Goal: Task Accomplishment & Management: Manage account settings

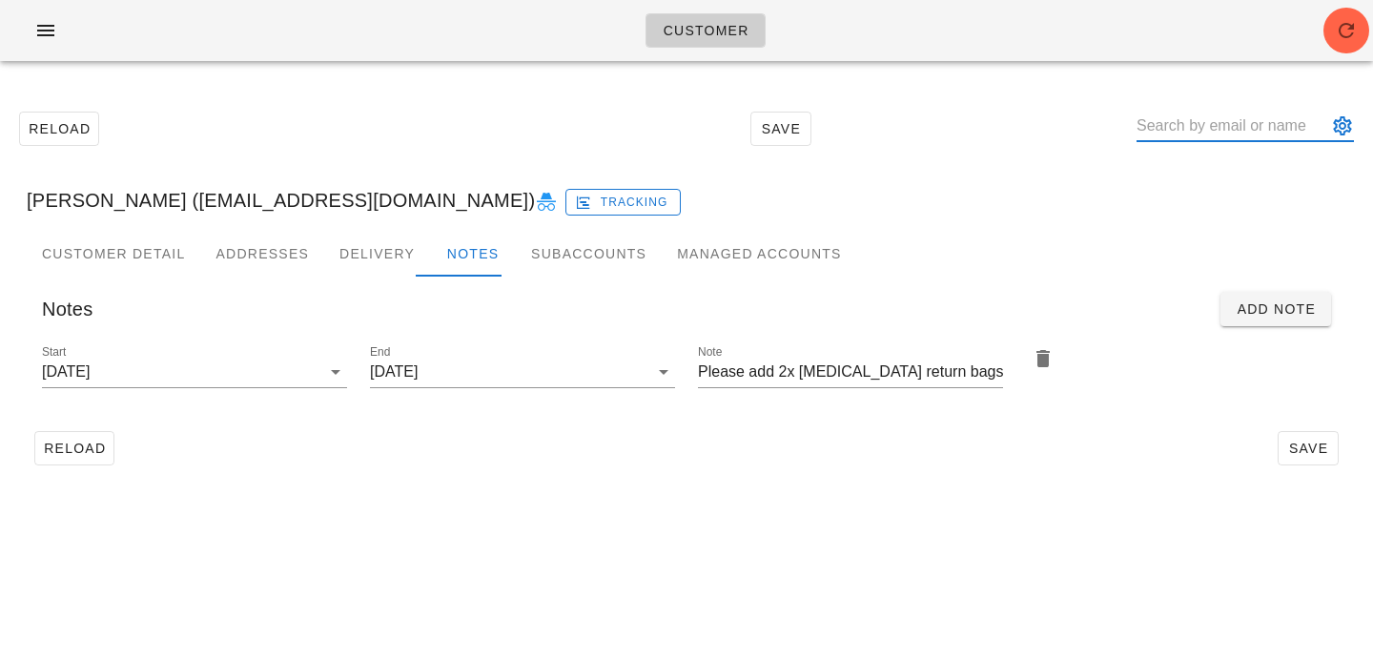
click at [1217, 127] on input "text" at bounding box center [1232, 126] width 191 height 31
paste input "[PERSON_NAME] [PERSON_NAME]"
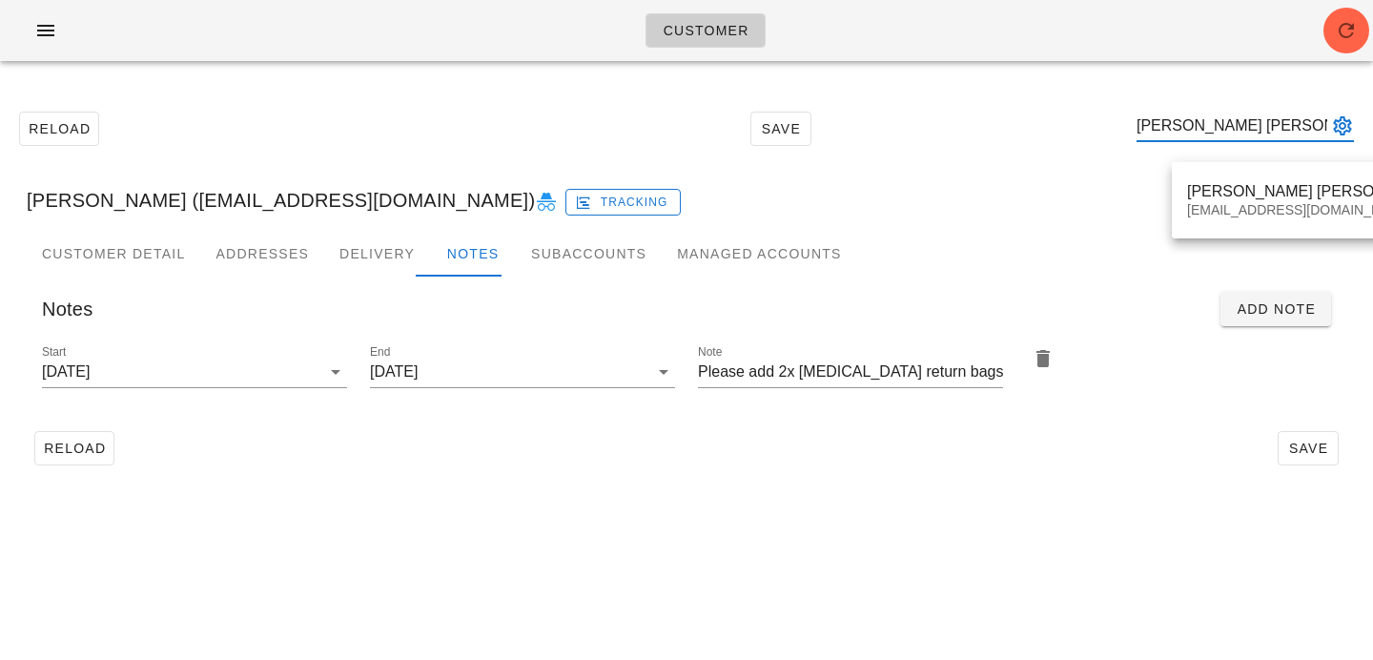
type input "[PERSON_NAME] [PERSON_NAME]"
click at [1215, 206] on div "[EMAIL_ADDRESS][DOMAIN_NAME]" at bounding box center [1315, 210] width 256 height 16
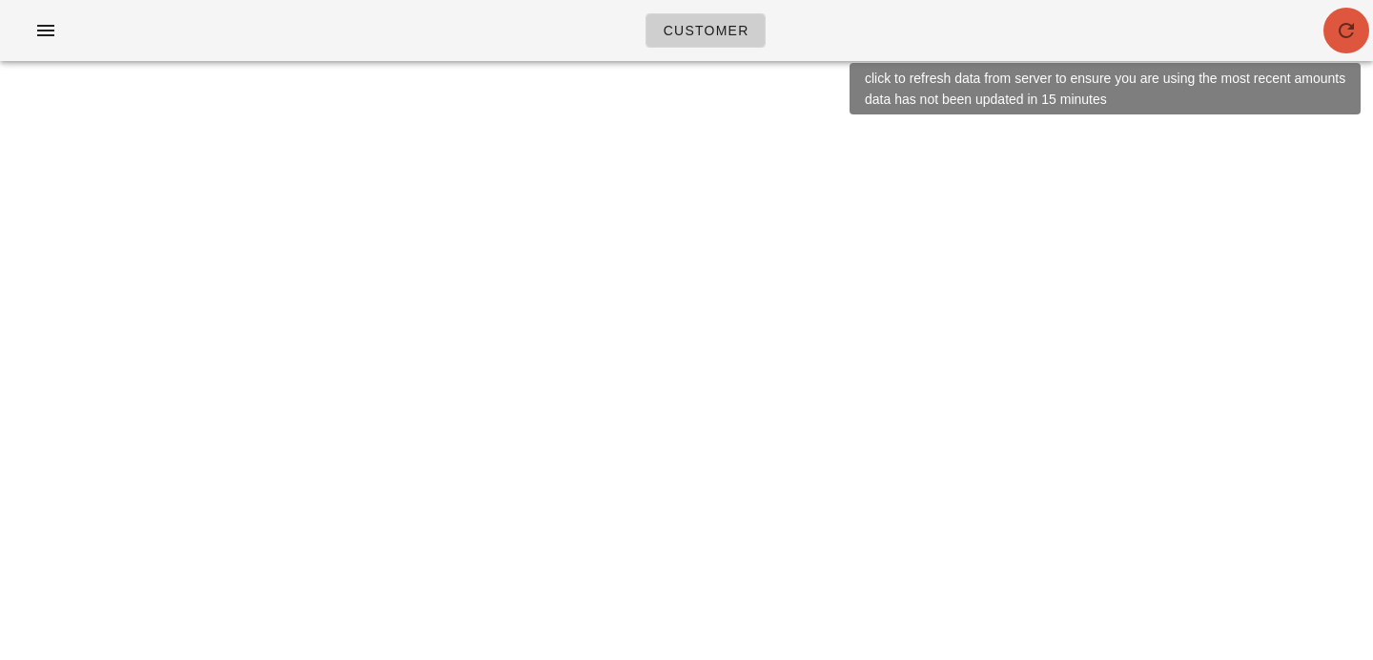
click at [1340, 36] on icon "button" at bounding box center [1346, 30] width 23 height 23
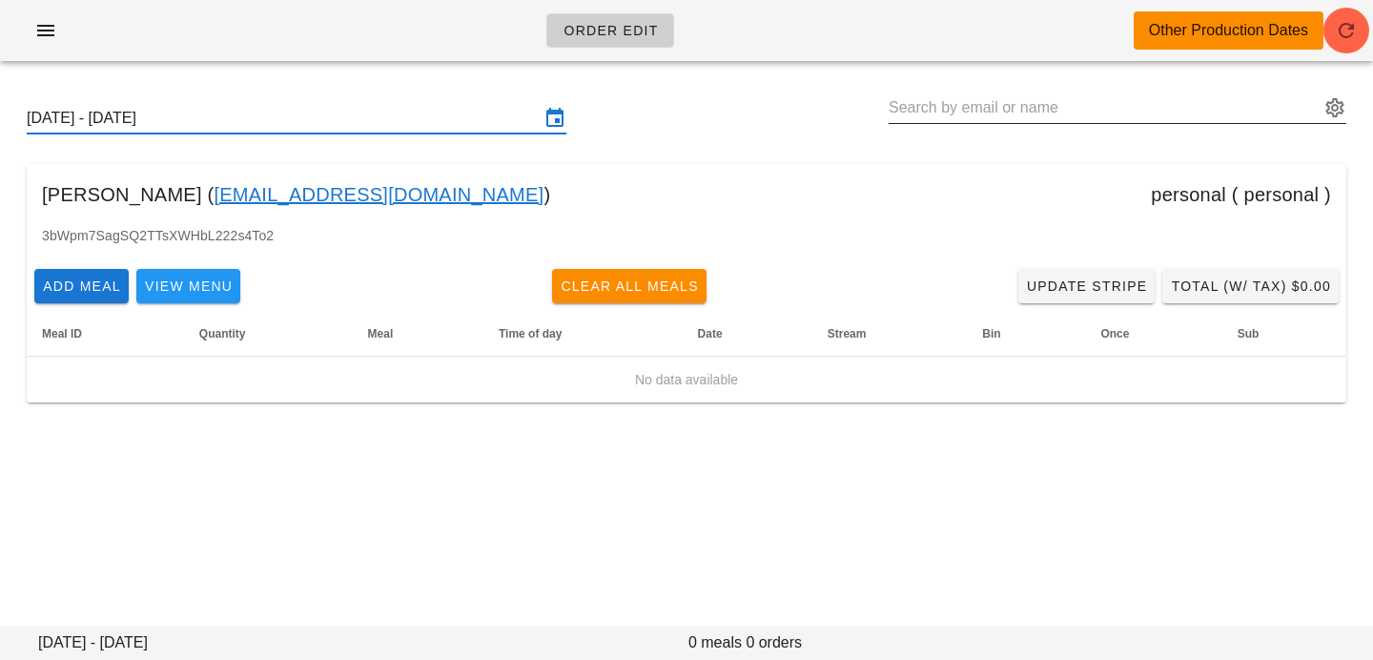
click at [1151, 96] on input "text" at bounding box center [1104, 107] width 431 height 31
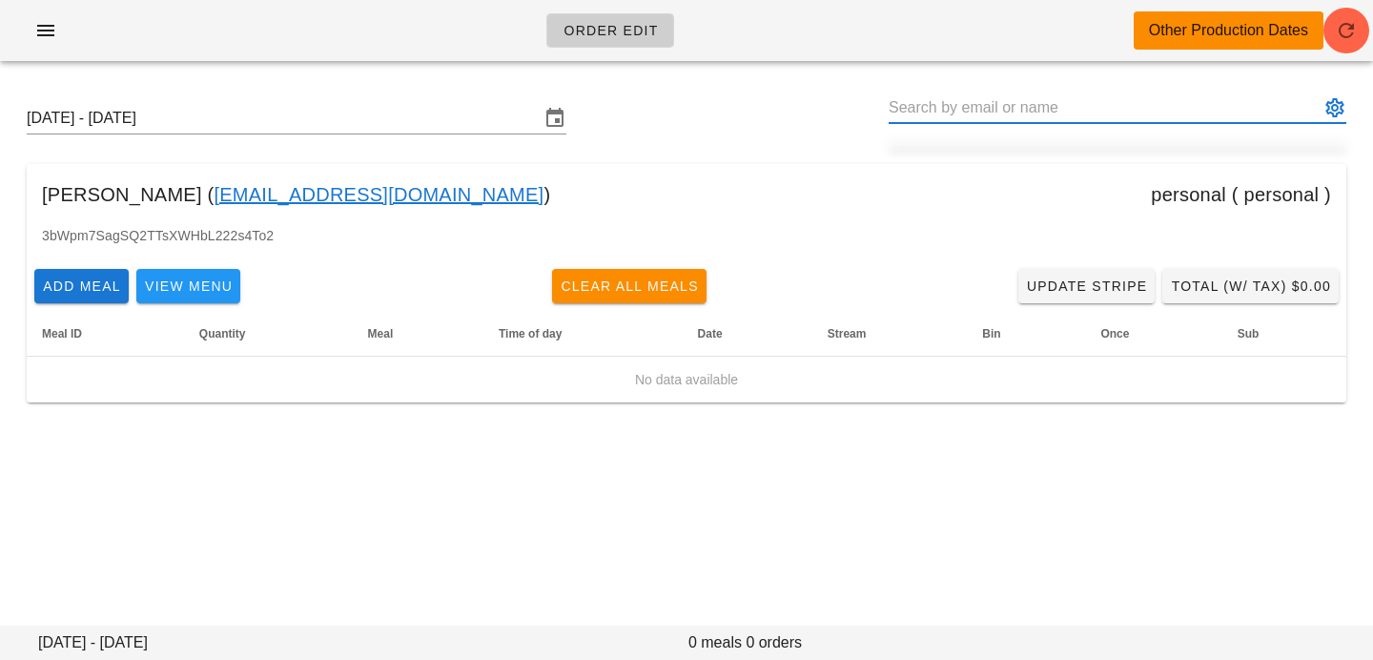
paste input "Wallace Ceschini Paro"
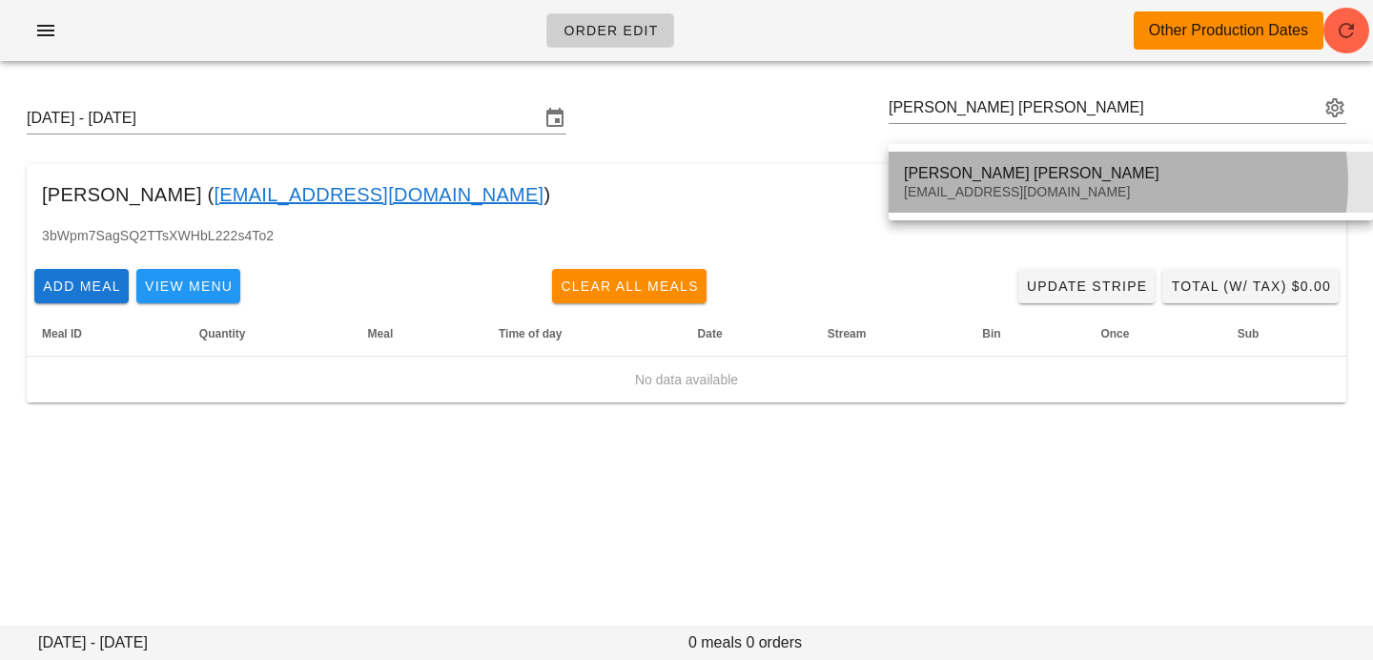
click at [1057, 182] on div "Wallace Ceschini Paro wallaceparo@gmail.com" at bounding box center [1131, 182] width 454 height 59
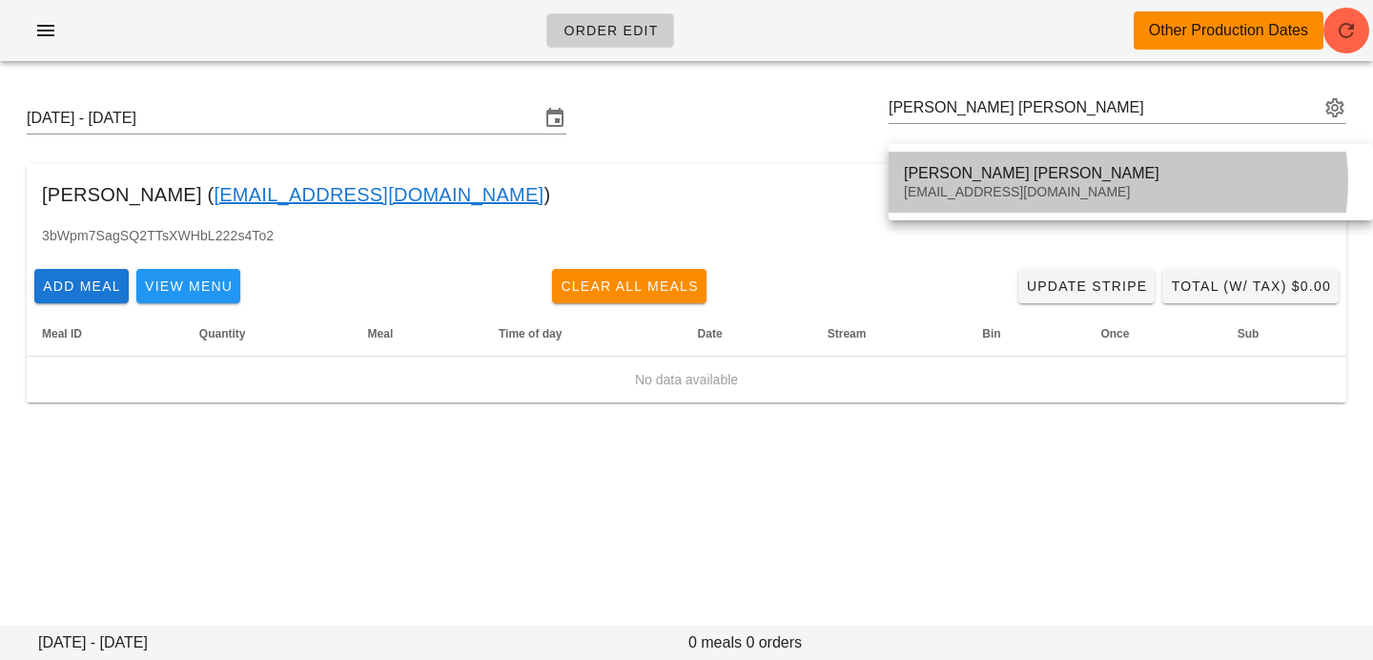
type input "[PERSON_NAME] [PERSON_NAME] ([EMAIL_ADDRESS][DOMAIN_NAME])"
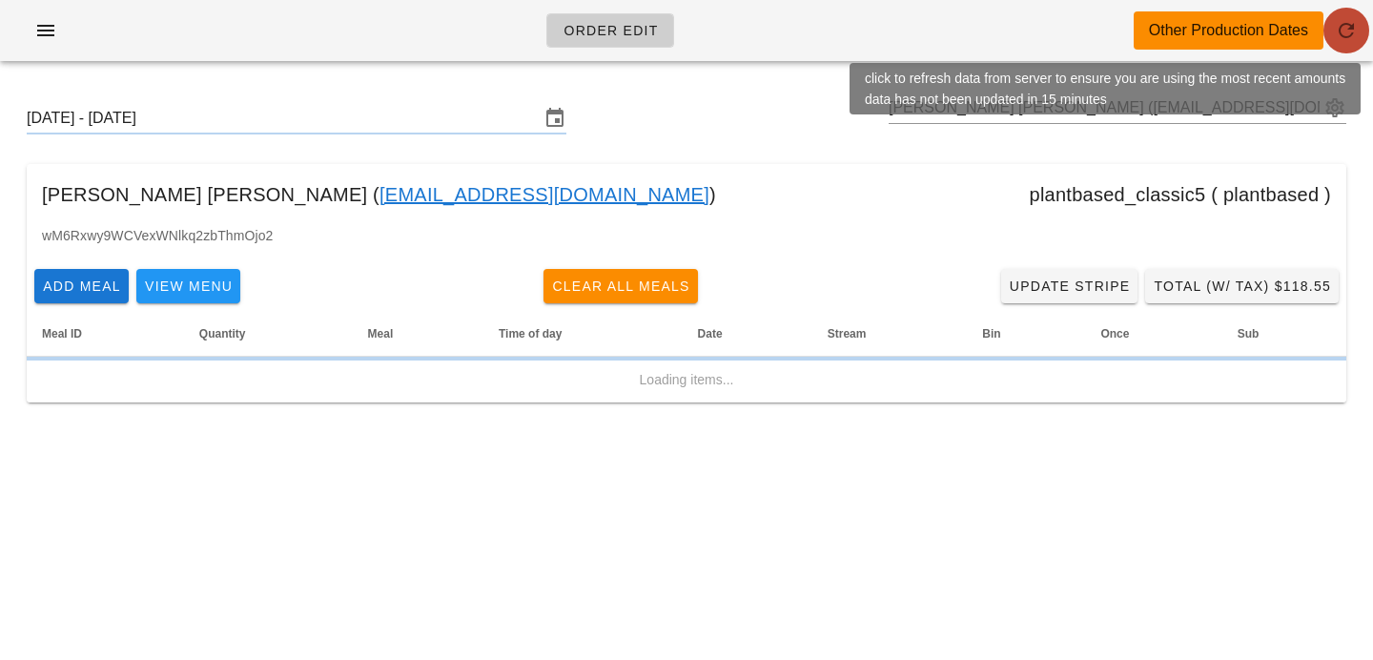
click at [1358, 41] on span "button" at bounding box center [1347, 30] width 46 height 23
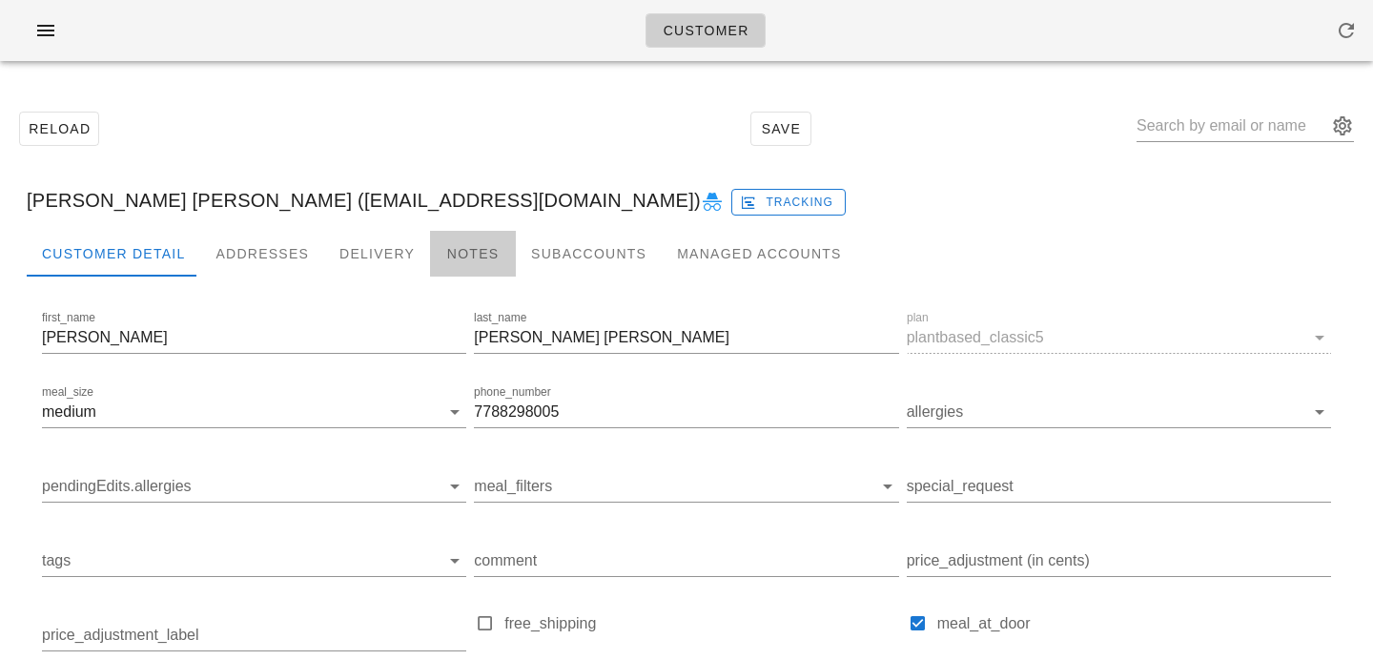
click at [451, 254] on div "Notes" at bounding box center [473, 254] width 86 height 46
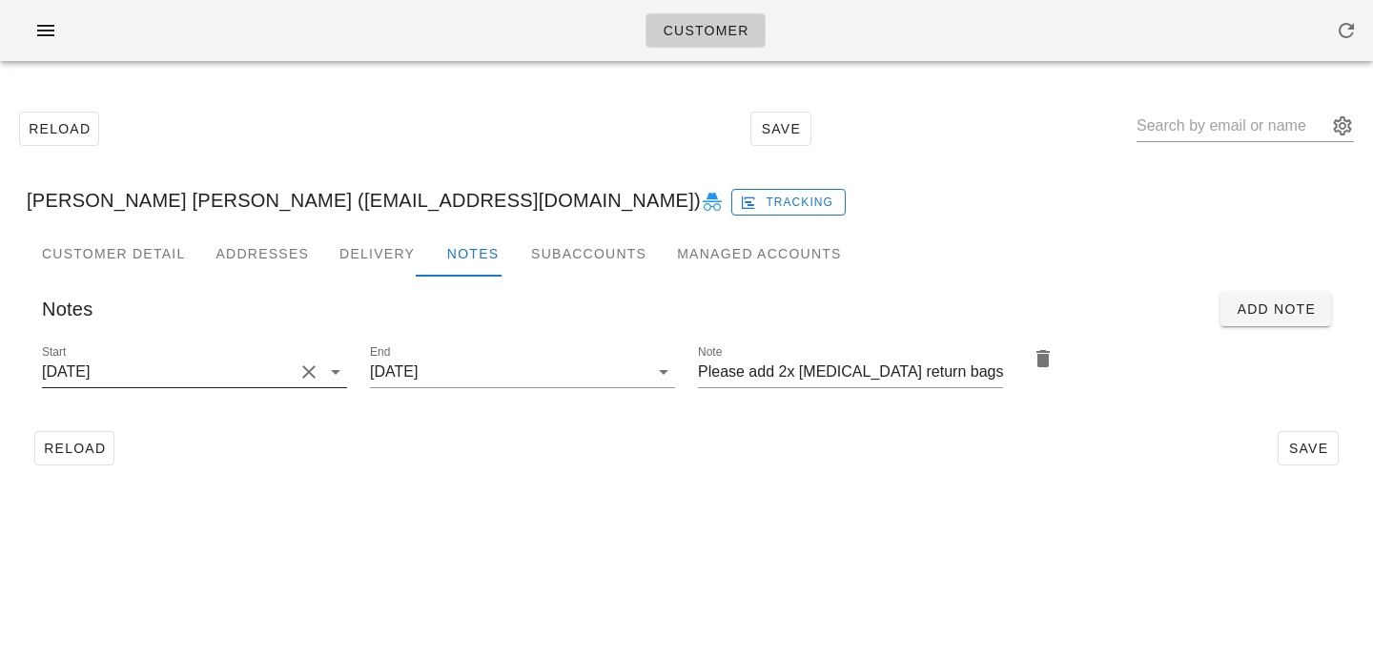
click at [311, 369] on button "Clear Start" at bounding box center [309, 371] width 23 height 23
click at [294, 372] on input "Start" at bounding box center [179, 372] width 275 height 31
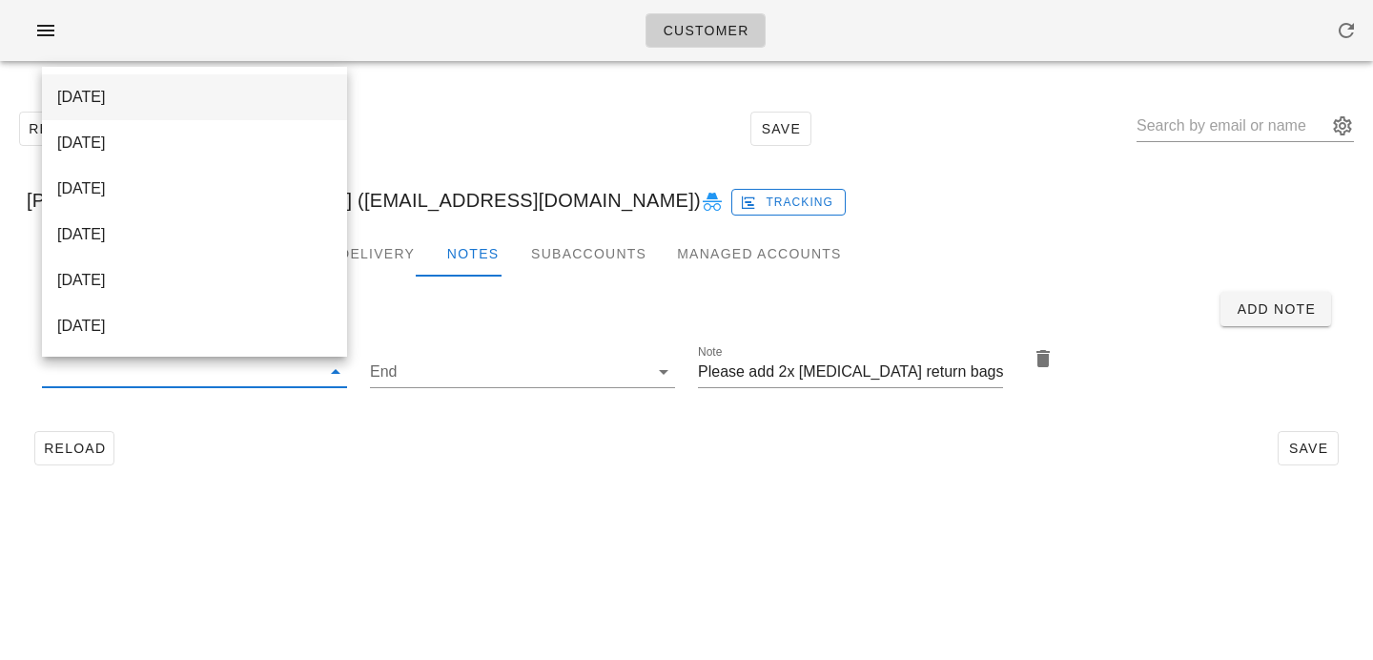
click at [291, 92] on div "[DATE]" at bounding box center [194, 97] width 275 height 18
type input "[DATE]"
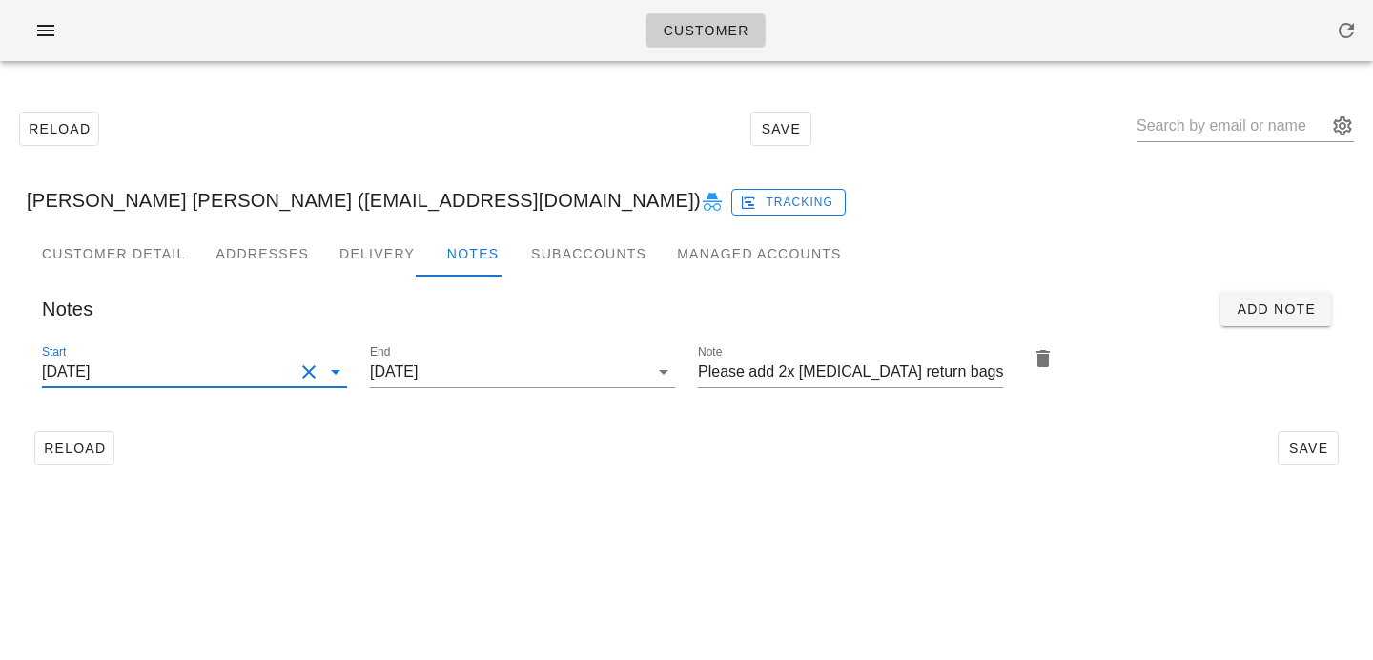
click at [793, 460] on div "Reload Save" at bounding box center [687, 448] width 1320 height 50
click at [1308, 446] on span "Save" at bounding box center [1308, 448] width 44 height 15
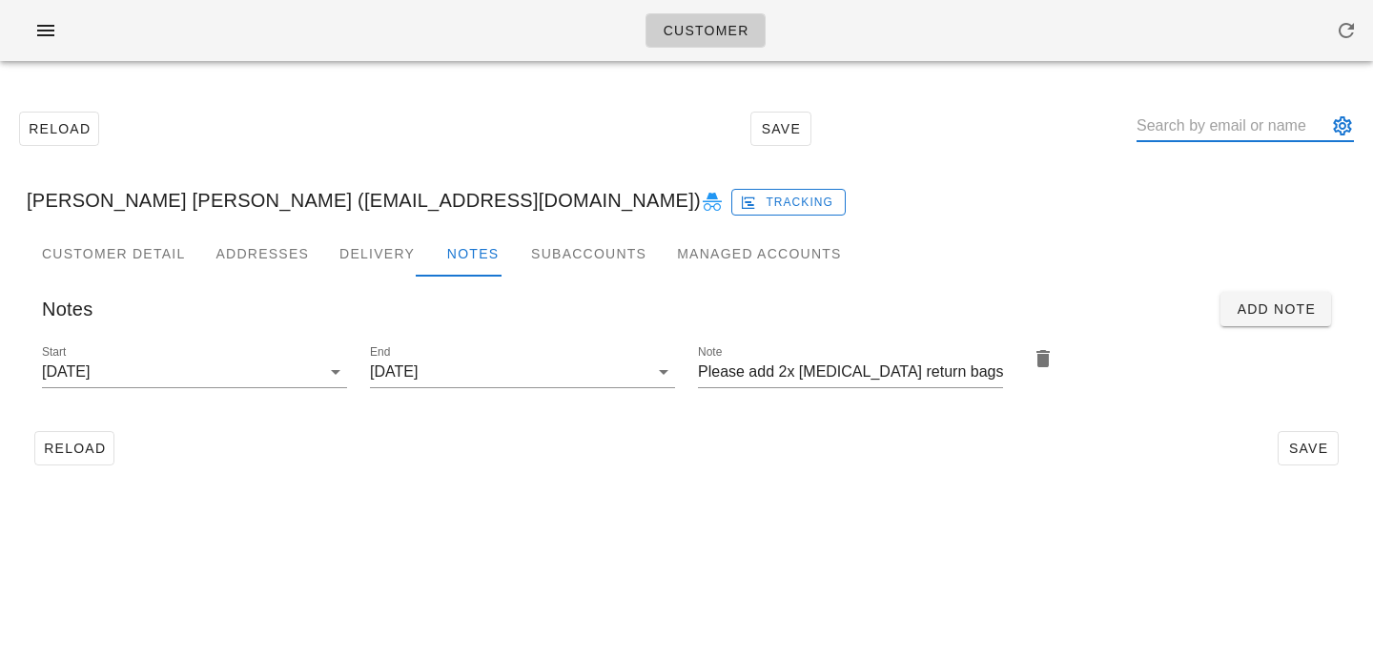
click at [1237, 118] on input "text" at bounding box center [1232, 126] width 191 height 31
paste input "Jocelyne Hawkins"
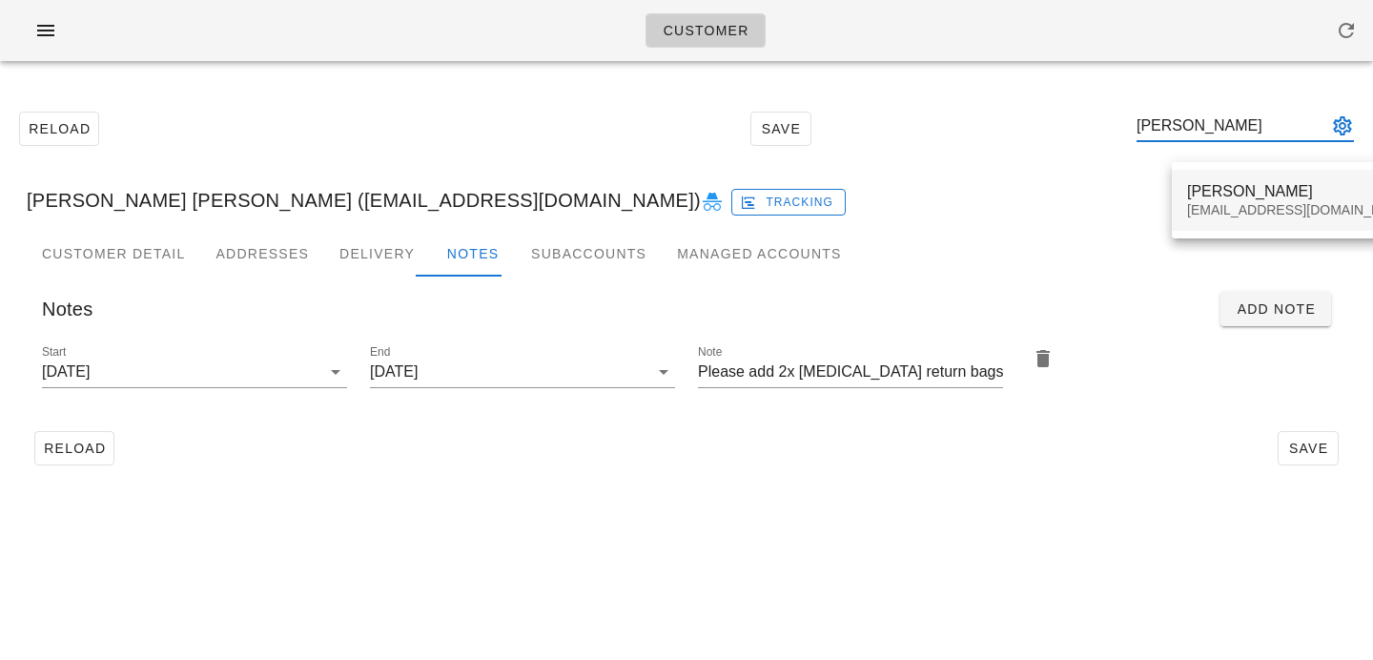
type input "Jocelyne Hawkins"
click at [1202, 197] on div "Jocelyne Hawkins" at bounding box center [1300, 191] width 226 height 18
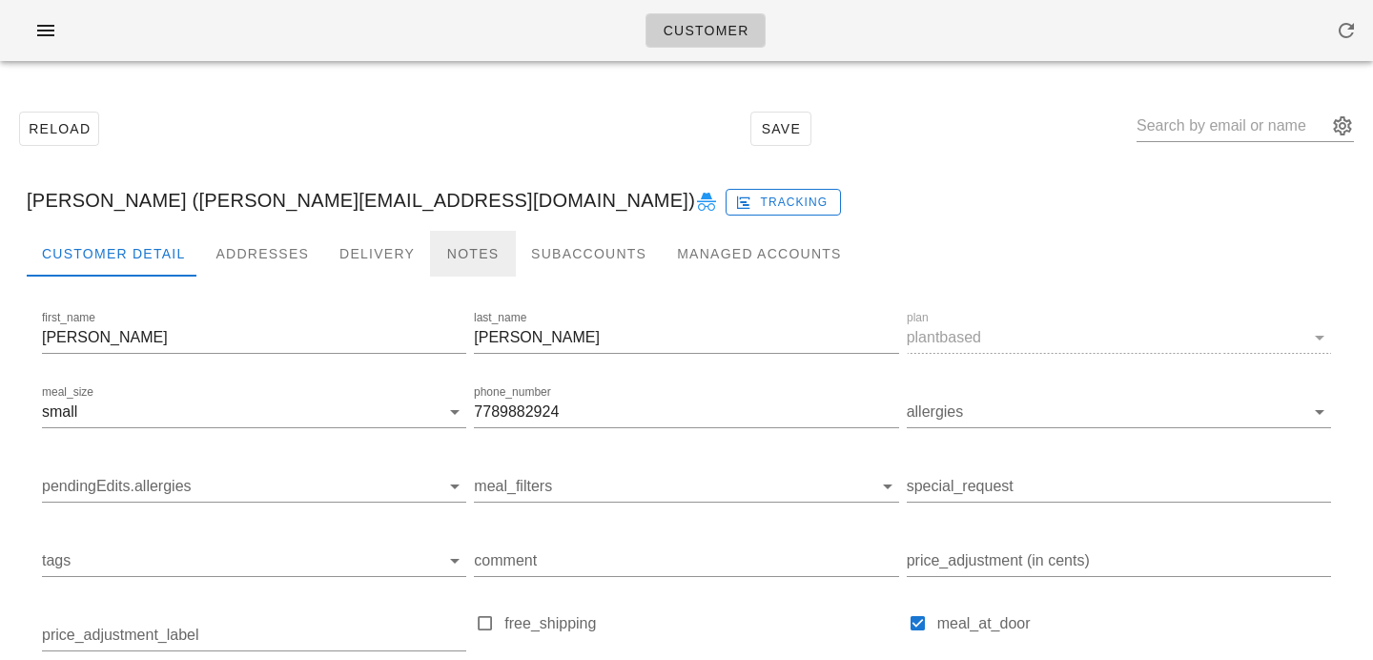
click at [447, 256] on div "Notes" at bounding box center [473, 254] width 86 height 46
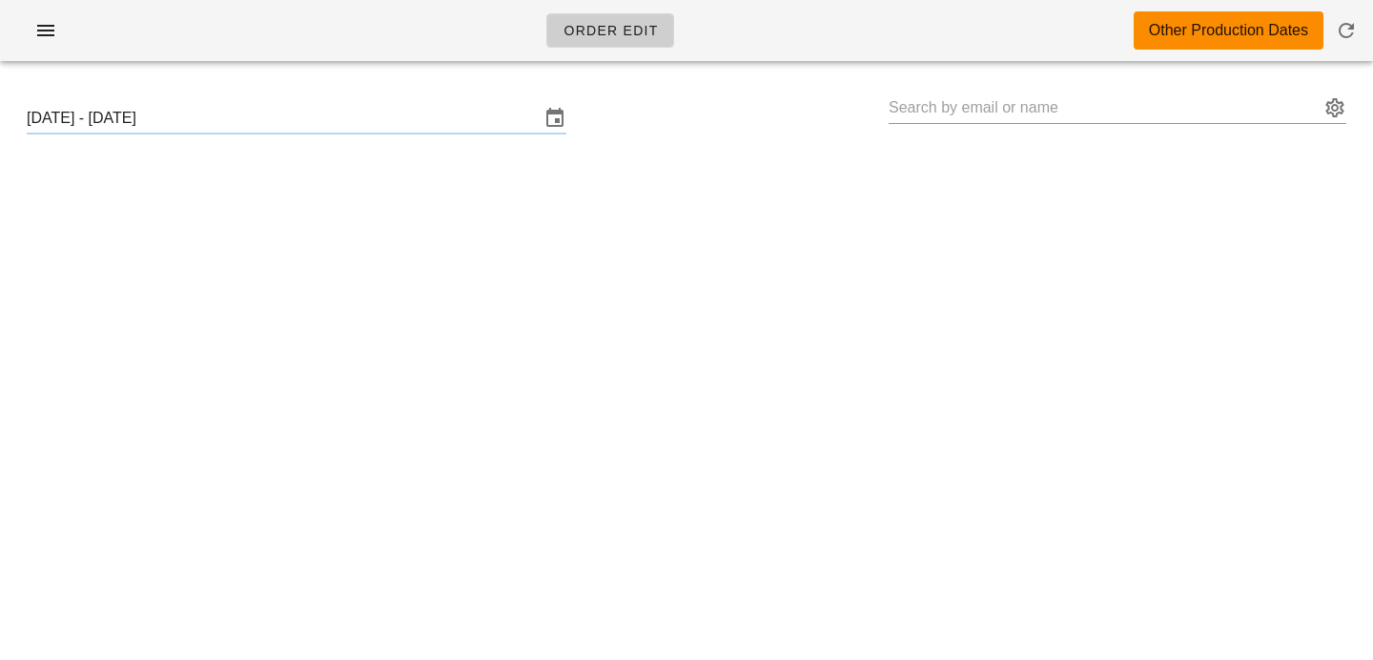
type input "[PERSON_NAME] [PERSON_NAME] ([EMAIL_ADDRESS][DOMAIN_NAME])"
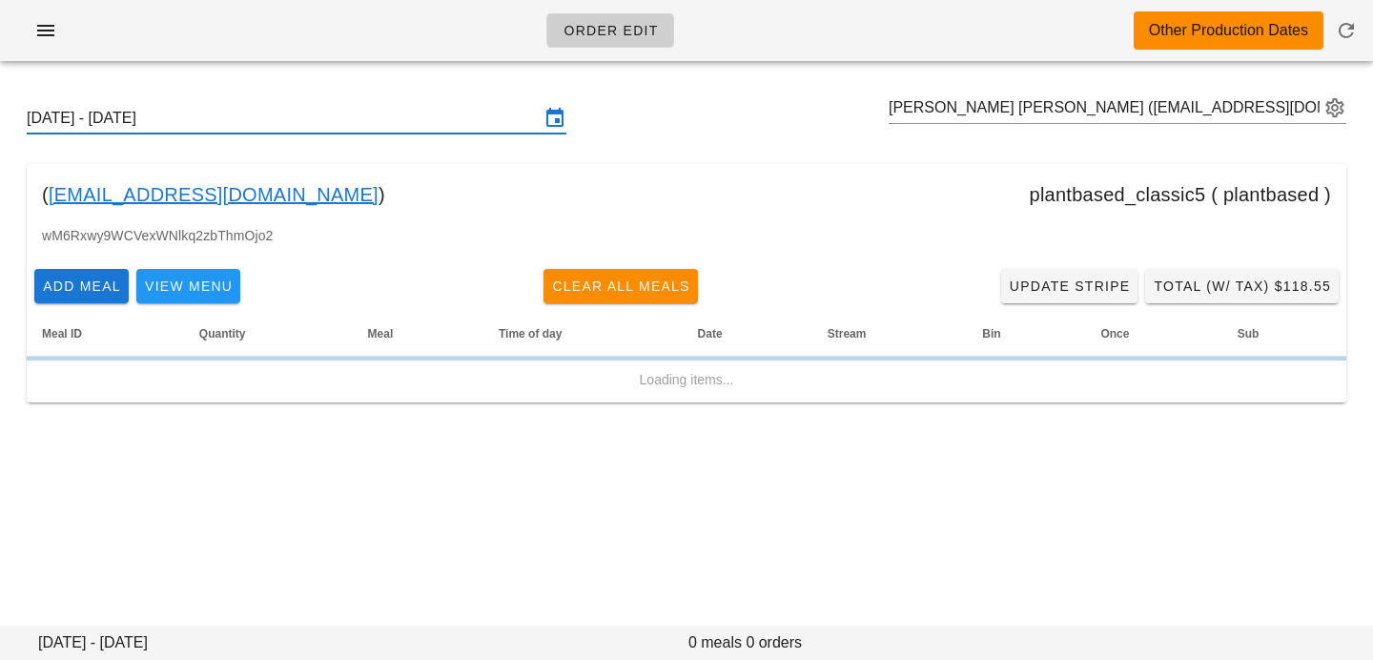
click at [448, 117] on input "Sunday September 14 - Saturday September 20" at bounding box center [283, 118] width 513 height 31
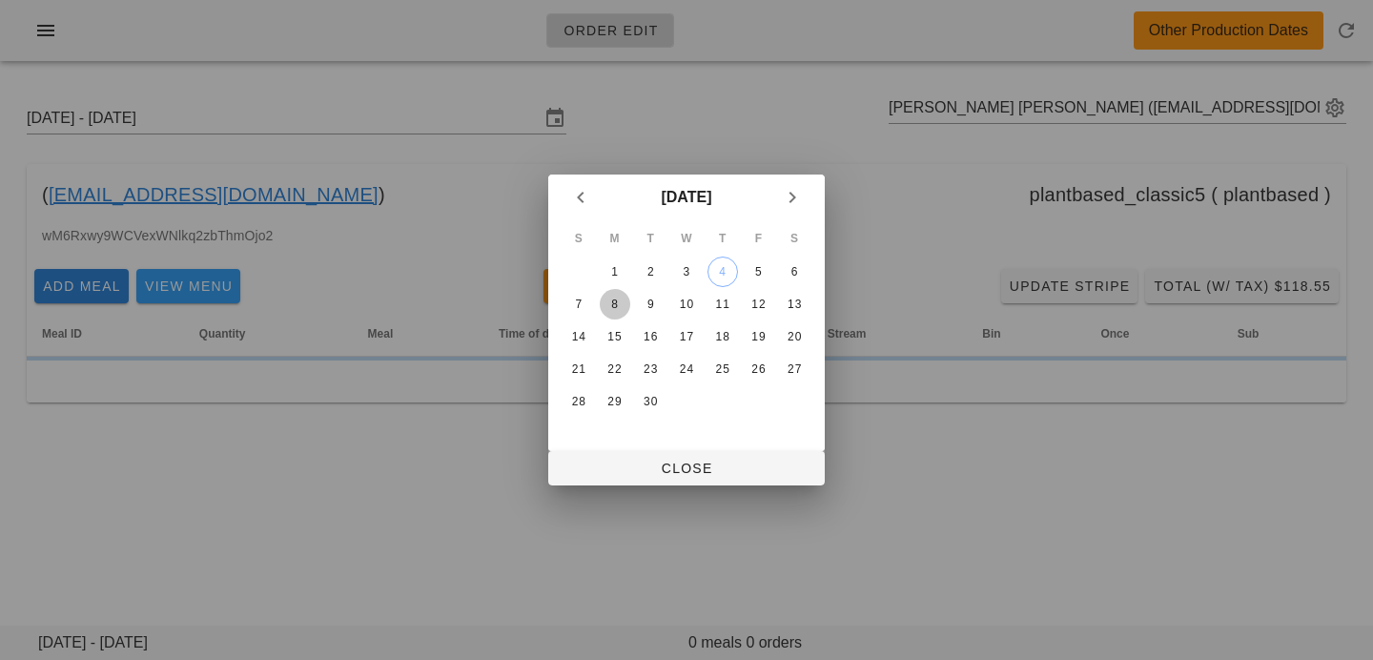
click at [613, 301] on div "8" at bounding box center [615, 304] width 31 height 13
click at [673, 469] on span "Close" at bounding box center [687, 468] width 246 height 15
type input "Sunday September 7 - Saturday September 13"
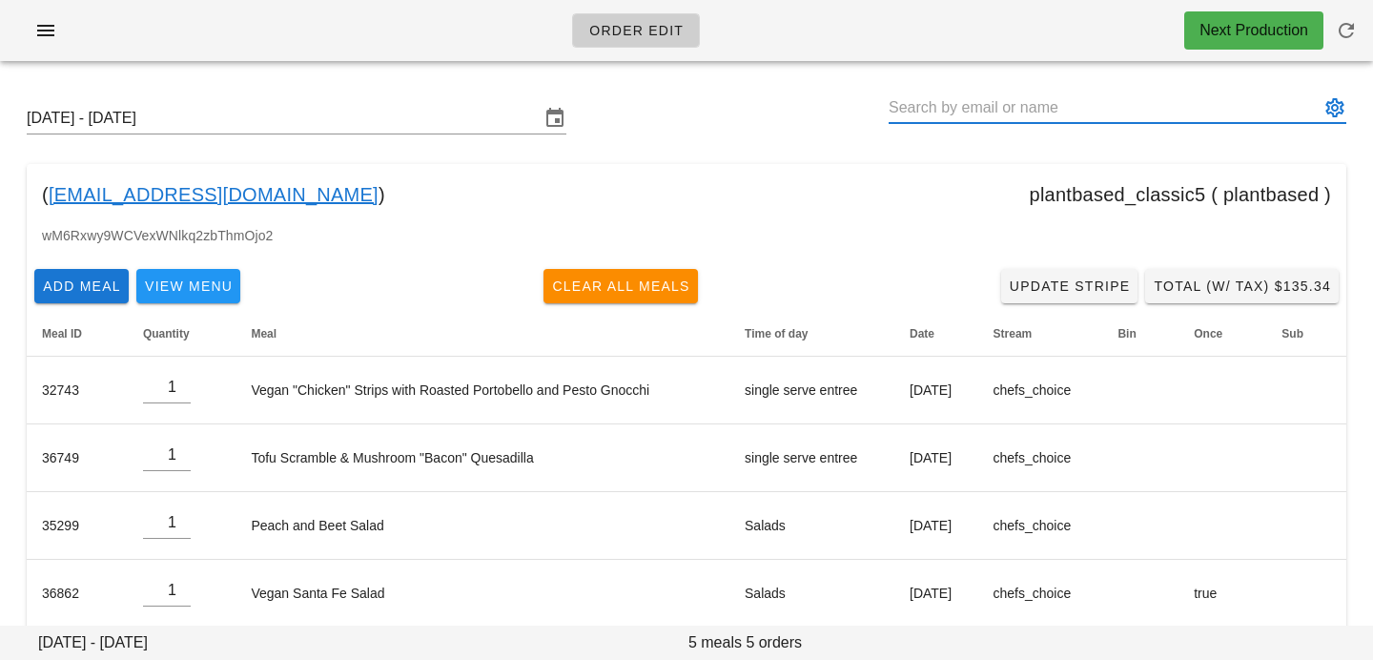
click at [1034, 106] on input "text" at bounding box center [1104, 107] width 431 height 31
paste input "Jocelyne Hawkins"
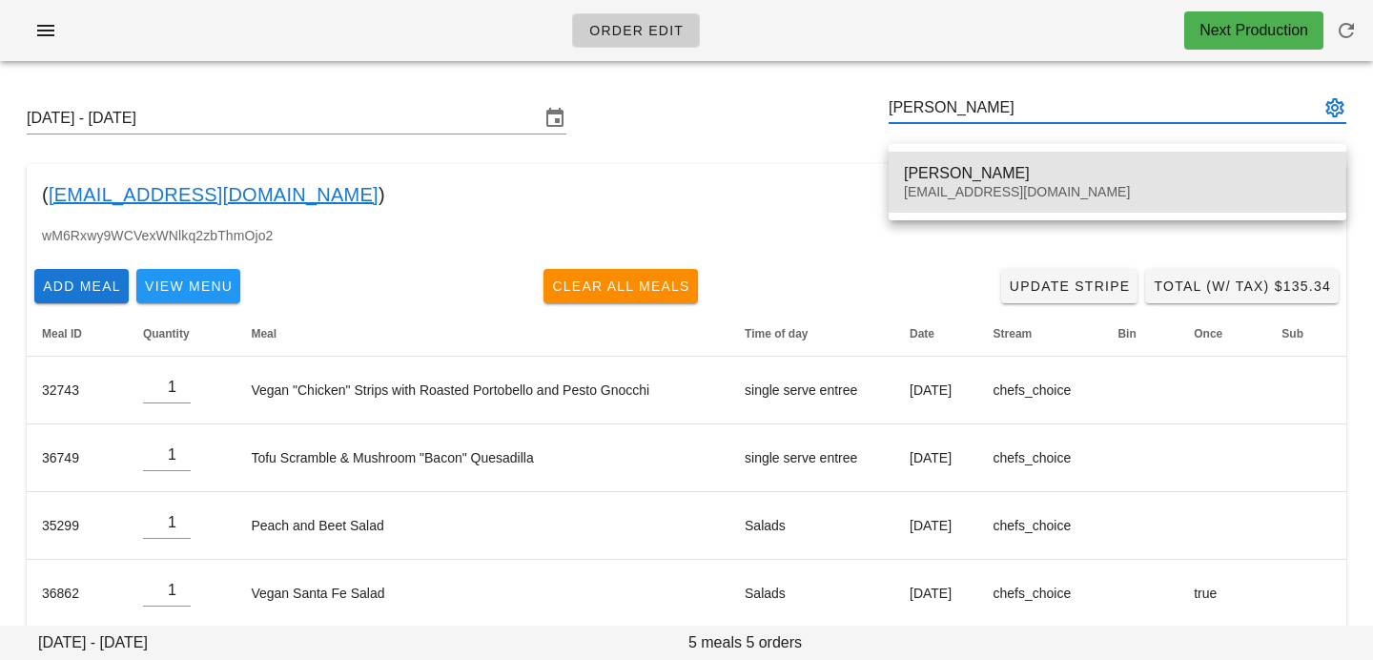
click at [920, 179] on div "Jocelyne Hawkins" at bounding box center [1117, 173] width 427 height 18
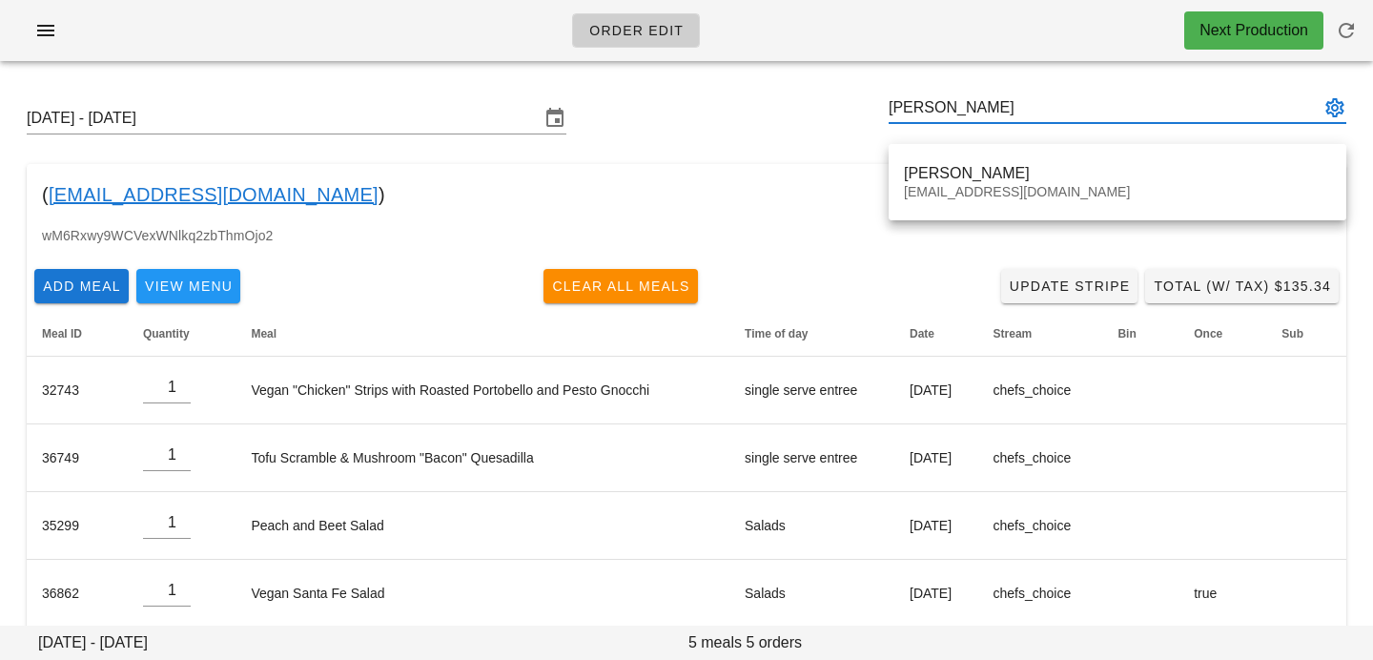
type input "Jocelyne Hawkins (joce.h@protonmail.com)"
